Goal: Information Seeking & Learning: Learn about a topic

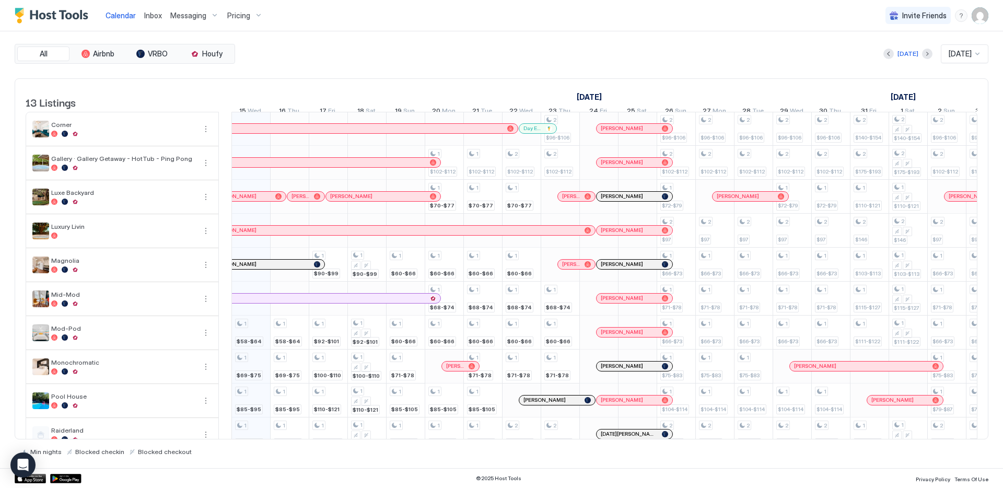
scroll to position [0, 580]
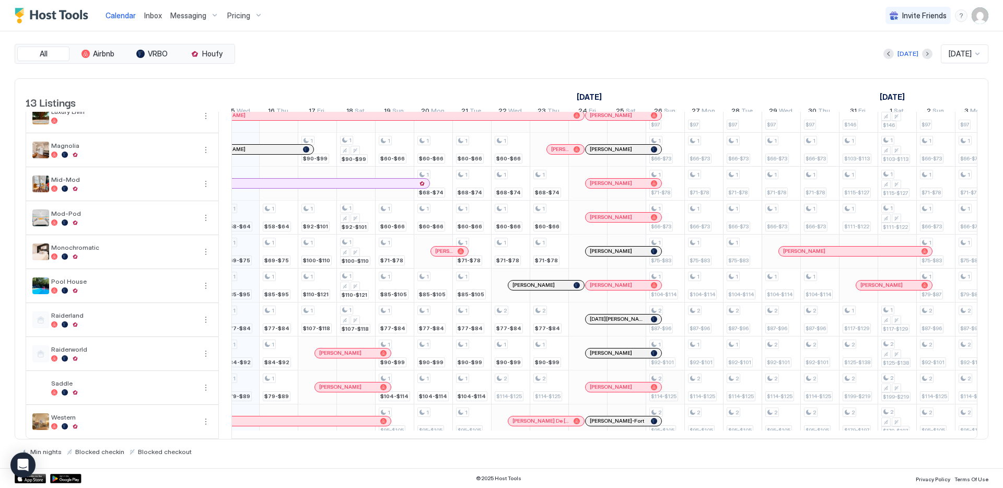
scroll to position [1, 631]
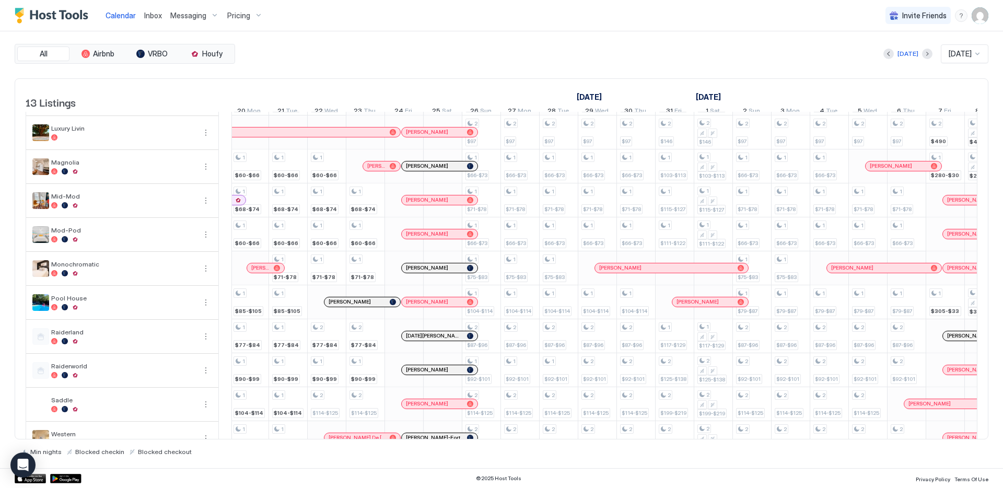
click at [426, 271] on div "[PERSON_NAME]" at bounding box center [434, 267] width 57 height 7
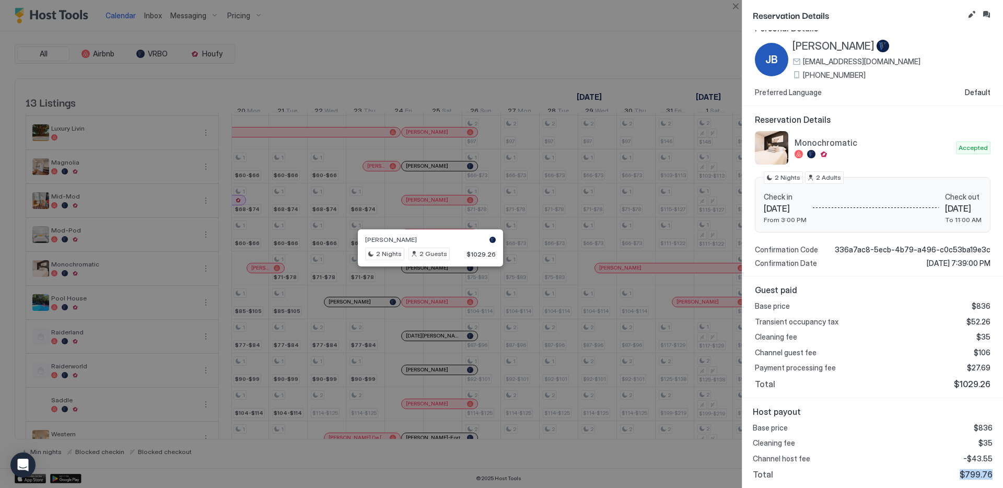
drag, startPoint x: 954, startPoint y: 474, endPoint x: 993, endPoint y: 473, distance: 39.2
click at [993, 473] on div "Host payout Base price $836 Cleaning fee $35 Channel host fee -$43.55 Total $79…" at bounding box center [872, 443] width 261 height 90
click at [735, 5] on button "Close" at bounding box center [735, 6] width 13 height 13
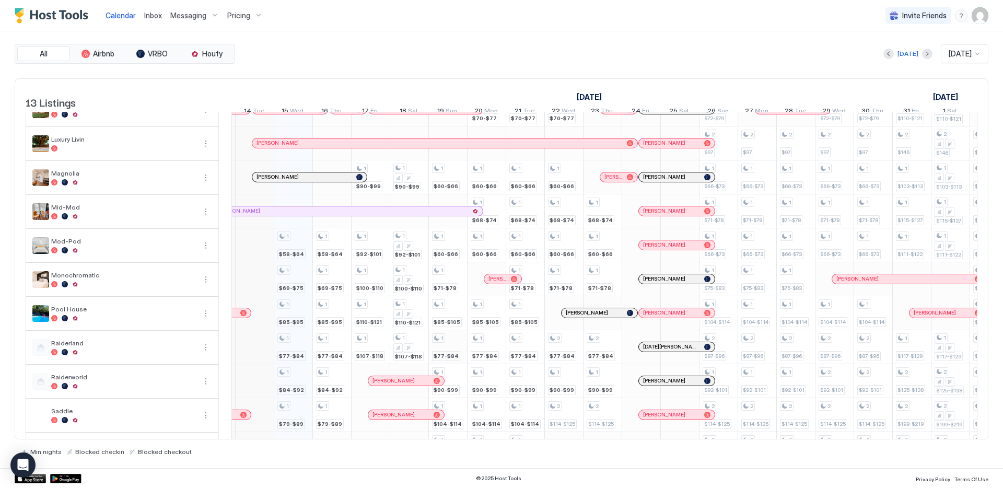
scroll to position [0, 0]
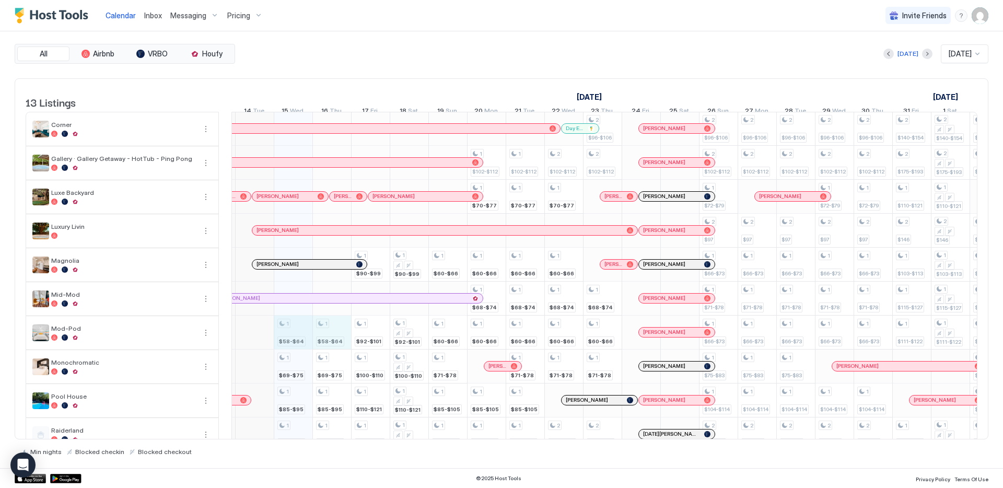
click at [326, 343] on div "1 $58-$64 1 $69-$75 1 $85-$95 1 $77-$84 1 $84-$92 1 $79-$89 1 $58-$64 1 $69-$75…" at bounding box center [834, 332] width 2281 height 441
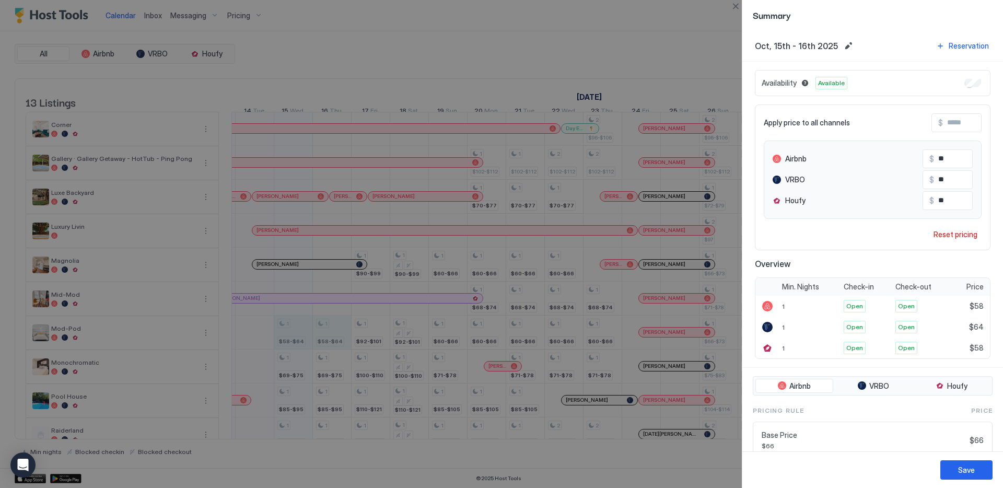
click at [950, 159] on input "**" at bounding box center [976, 159] width 84 height 18
type input "**"
click at [943, 181] on input "**" at bounding box center [976, 180] width 84 height 18
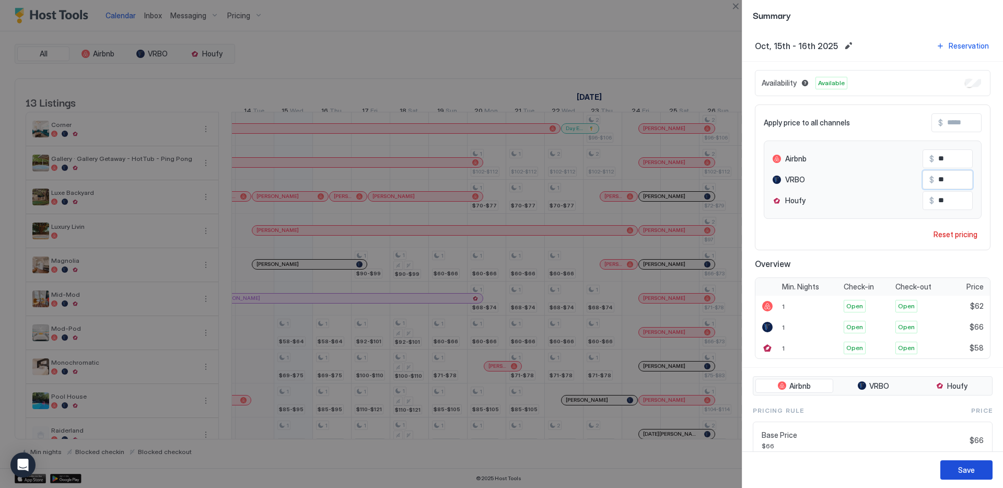
type input "**"
click at [954, 469] on button "Save" at bounding box center [966, 469] width 52 height 19
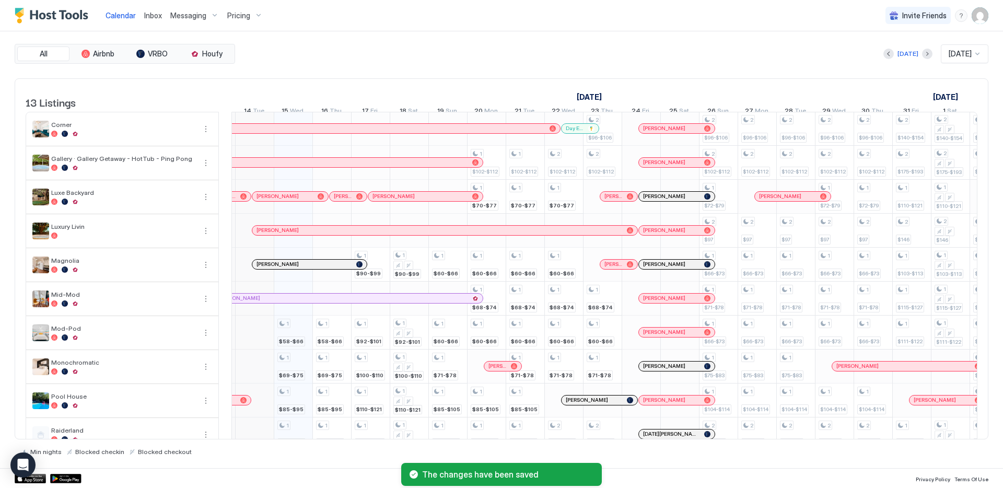
click at [765, 59] on div "Today Oct 2025" at bounding box center [612, 53] width 751 height 19
click at [763, 44] on div "Today Oct 2025" at bounding box center [612, 53] width 751 height 19
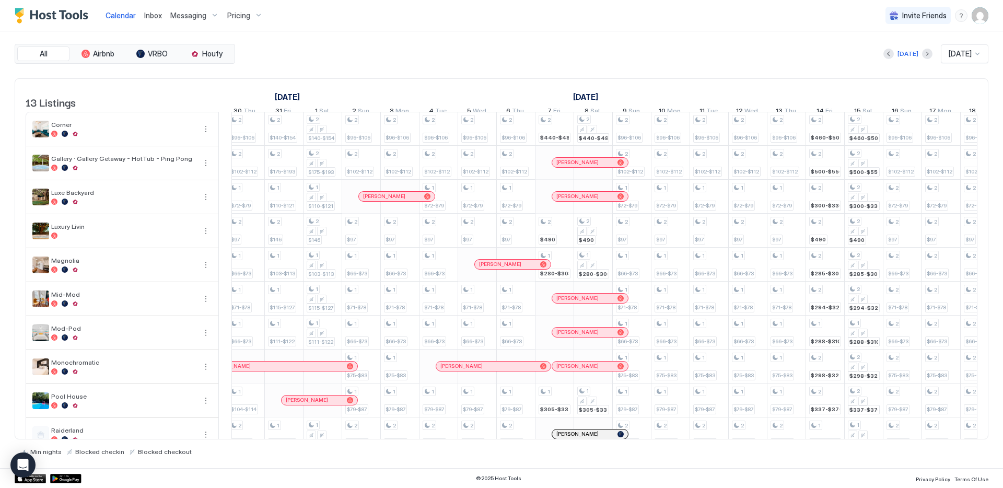
scroll to position [1, 1163]
click at [903, 58] on div "[DATE]" at bounding box center [907, 53] width 21 height 9
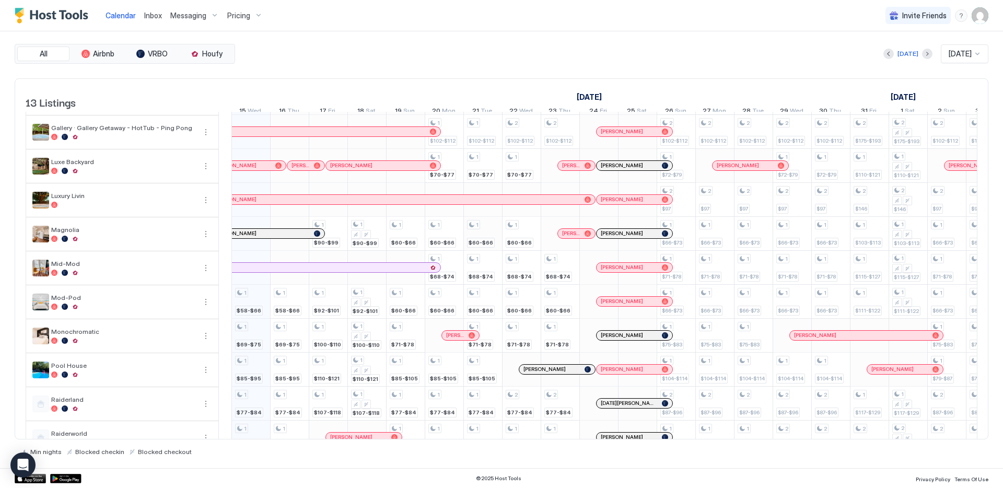
scroll to position [0, 0]
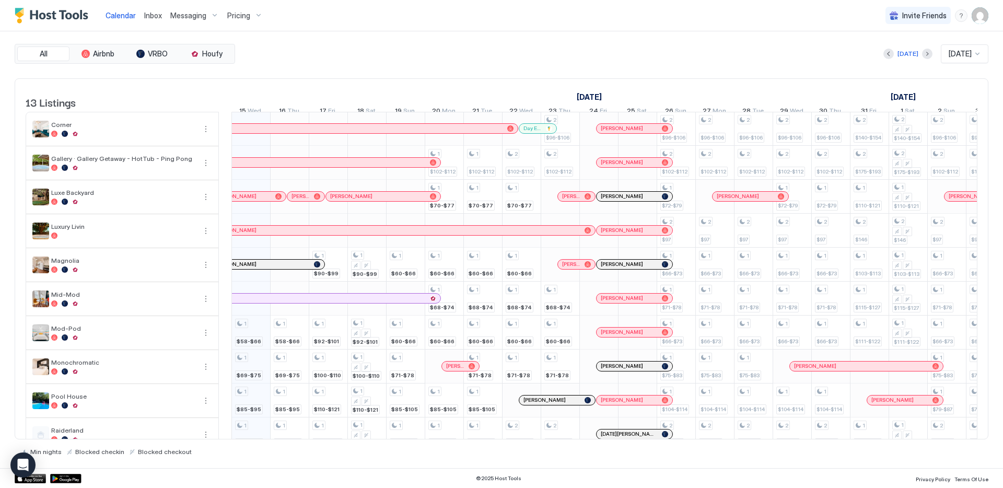
drag, startPoint x: 554, startPoint y: 45, endPoint x: 563, endPoint y: 48, distance: 9.1
click at [555, 45] on div "Today Oct 2025" at bounding box center [612, 53] width 751 height 19
drag, startPoint x: 633, startPoint y: 55, endPoint x: 775, endPoint y: 3, distance: 151.2
click at [633, 55] on div "Today Oct 2025" at bounding box center [612, 53] width 751 height 19
